Goal: Information Seeking & Learning: Learn about a topic

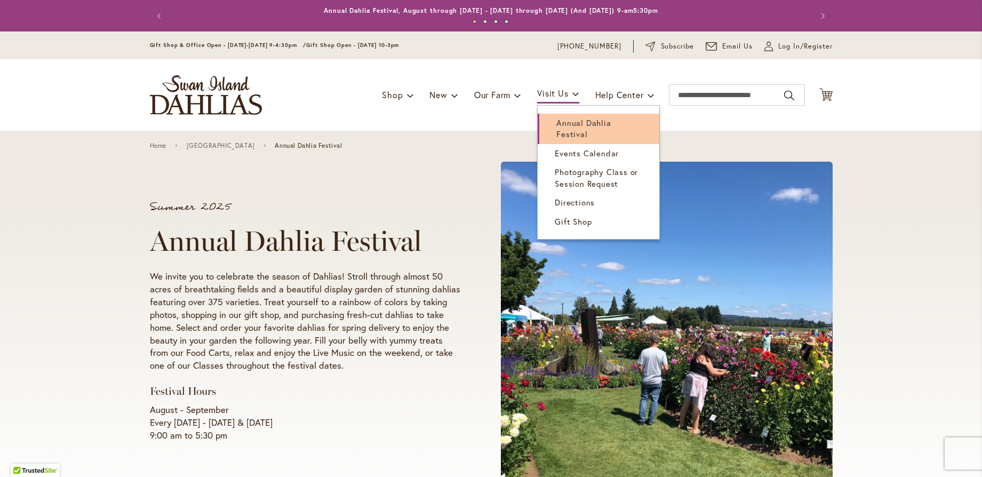
click at [572, 129] on span "Annual Dahlia Festival" at bounding box center [584, 128] width 54 height 22
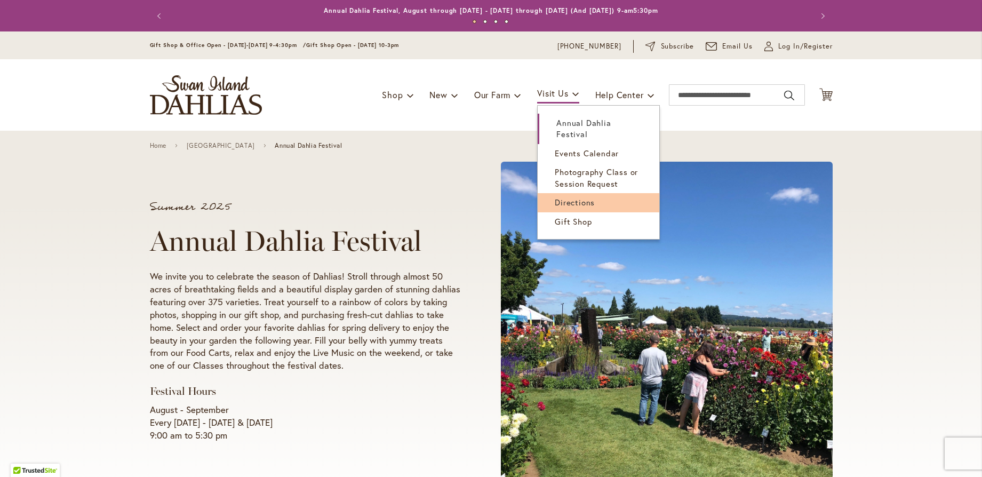
click at [586, 196] on link "Directions" at bounding box center [599, 202] width 122 height 19
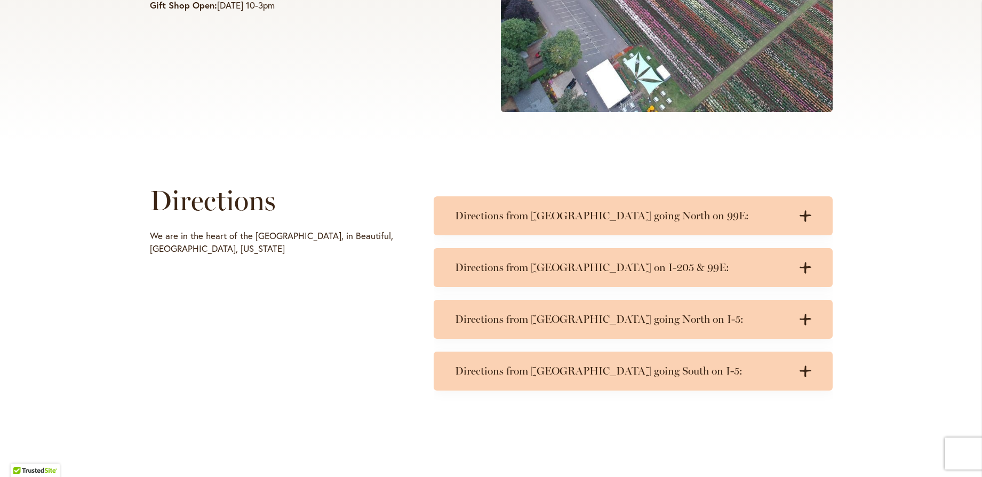
scroll to position [372, 0]
